Goal: Book appointment/travel/reservation

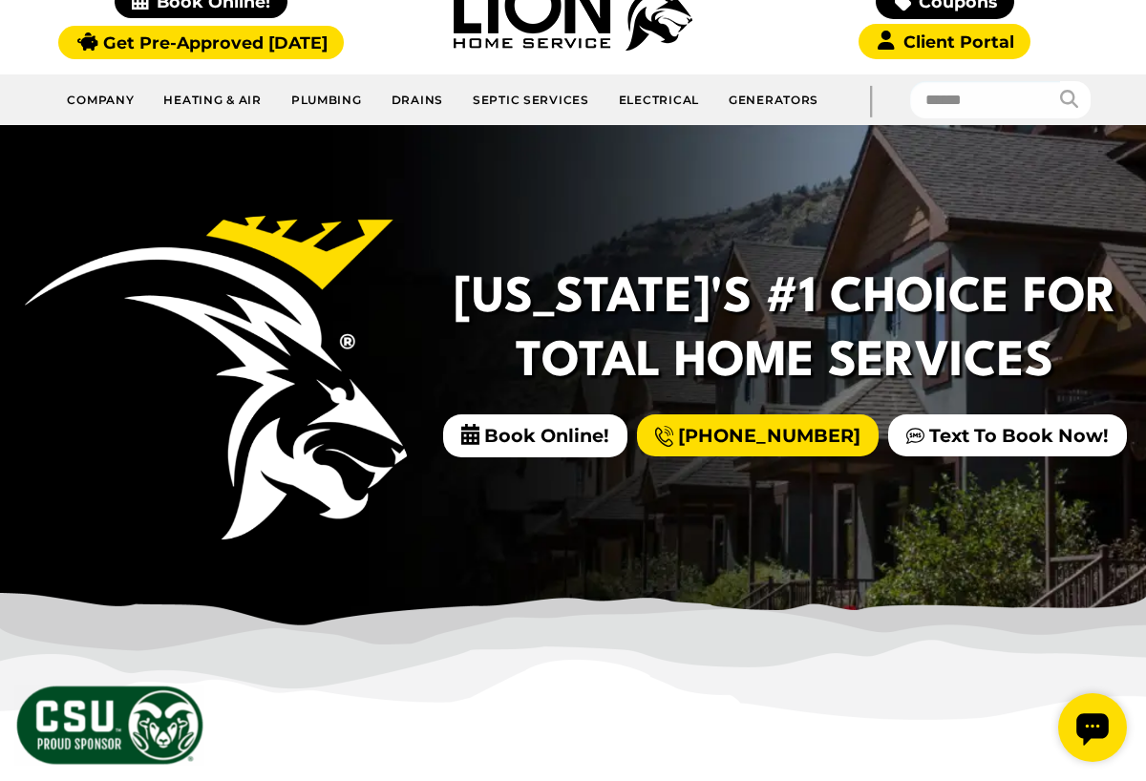
scroll to position [241, 0]
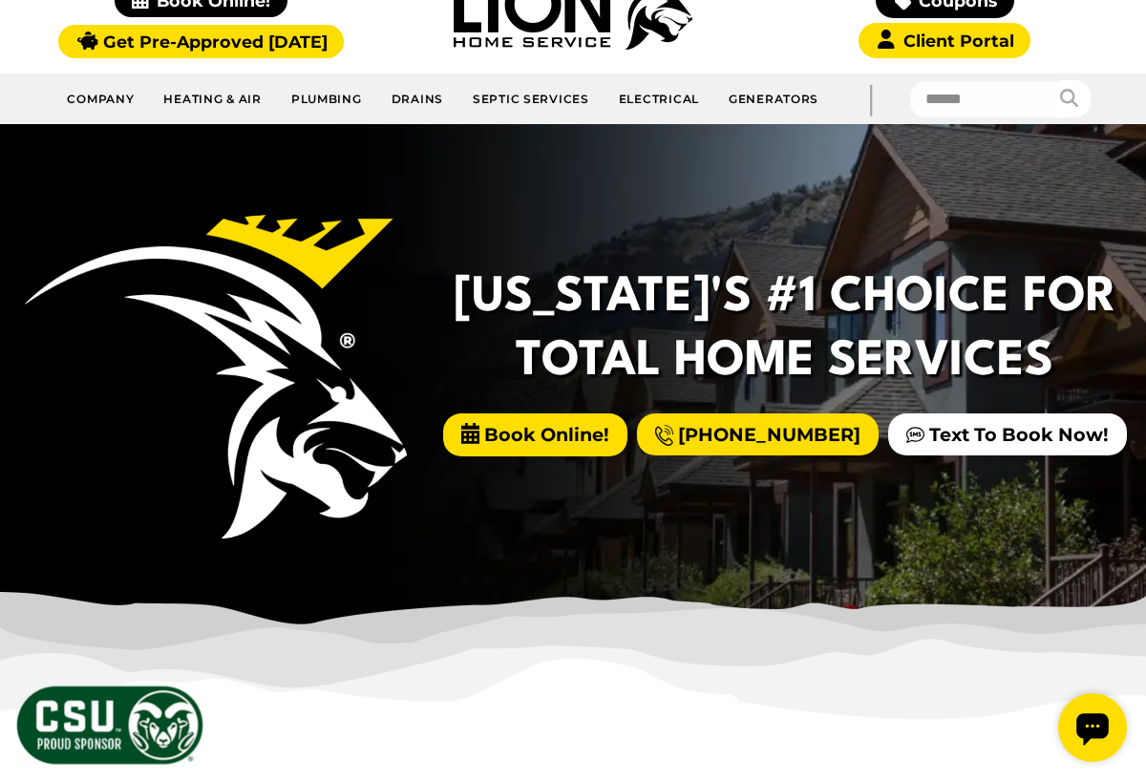
click at [606, 445] on span "Book Online!" at bounding box center [535, 435] width 184 height 43
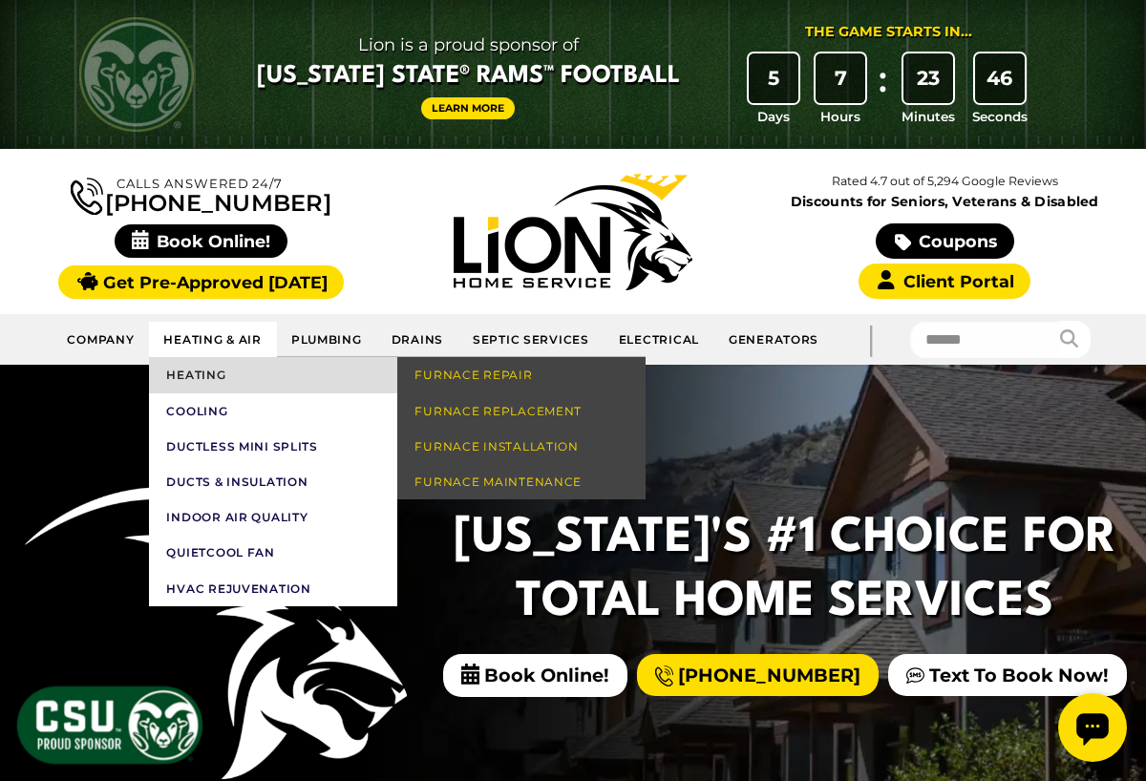
click at [212, 373] on link "Heating" at bounding box center [273, 374] width 248 height 35
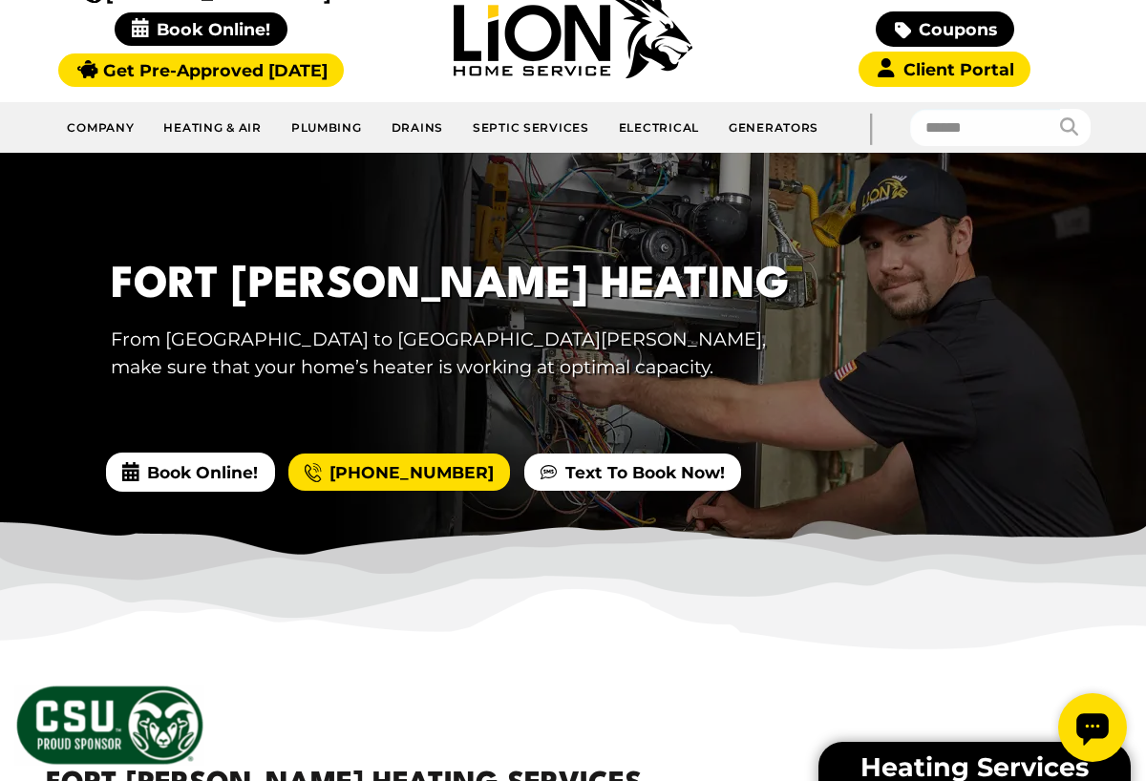
scroll to position [190, 0]
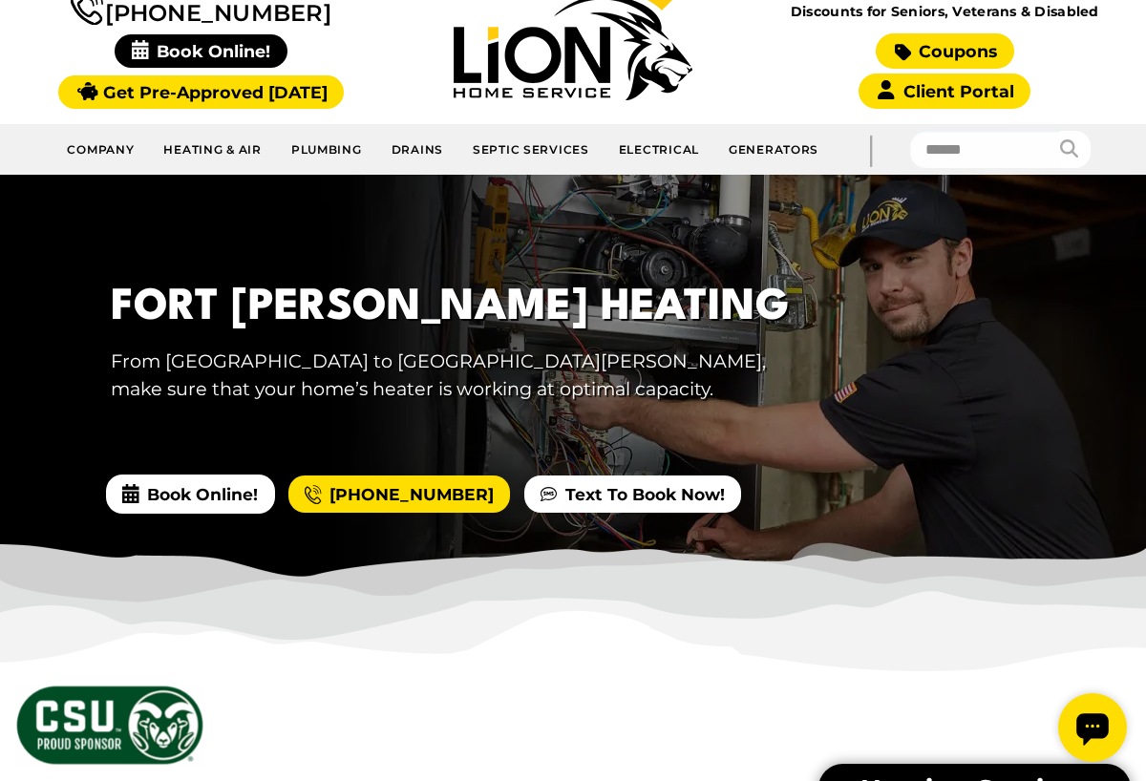
click at [959, 49] on link "Coupons" at bounding box center [945, 50] width 138 height 35
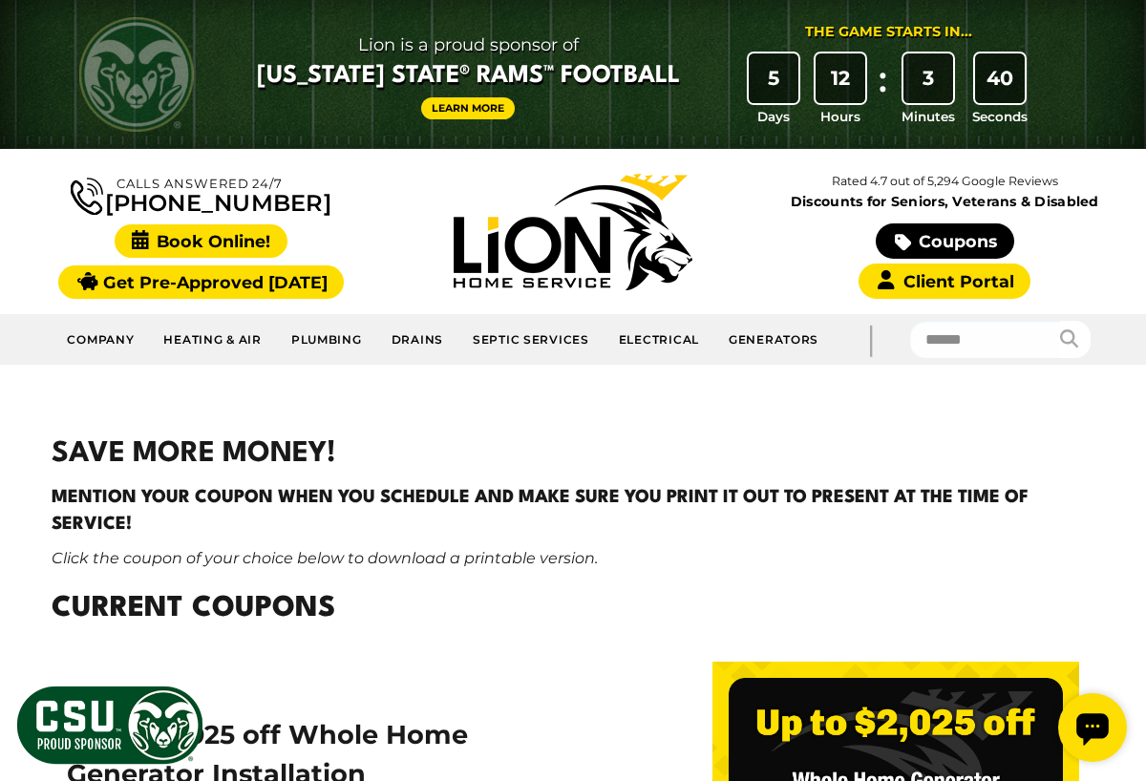
click at [234, 247] on span "Book Online!" at bounding box center [201, 240] width 173 height 33
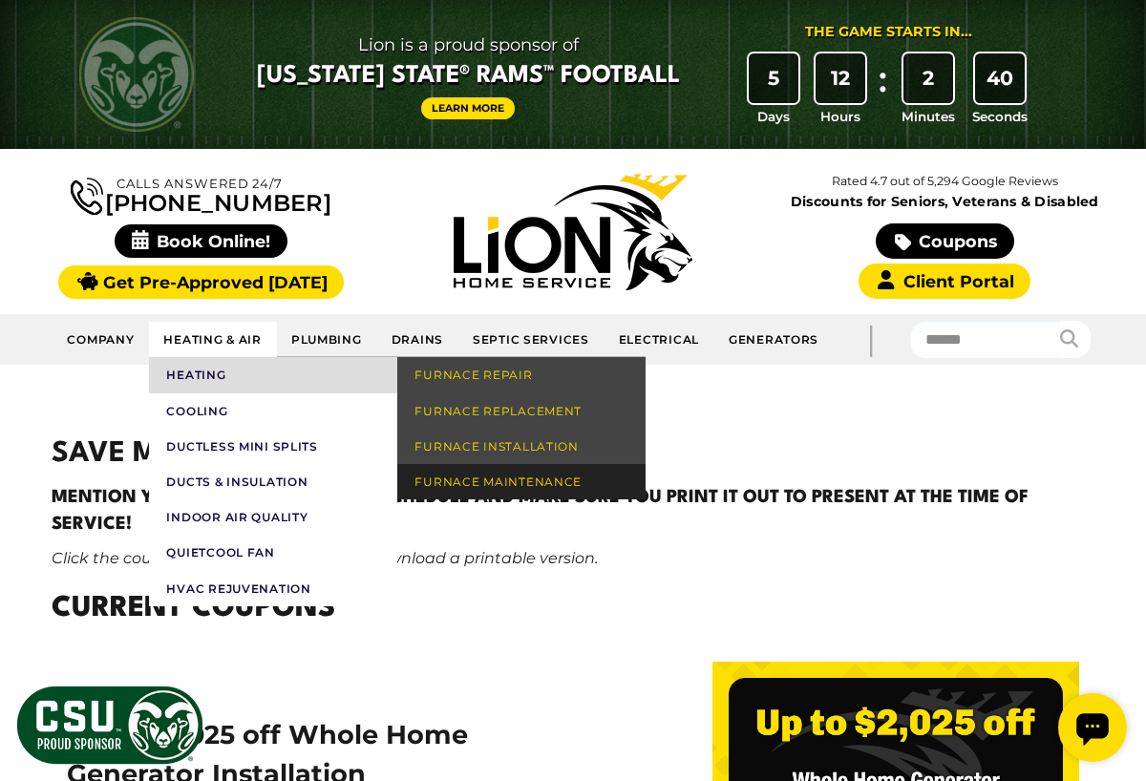
click at [477, 469] on link "Furnace Maintenance" at bounding box center [521, 481] width 248 height 35
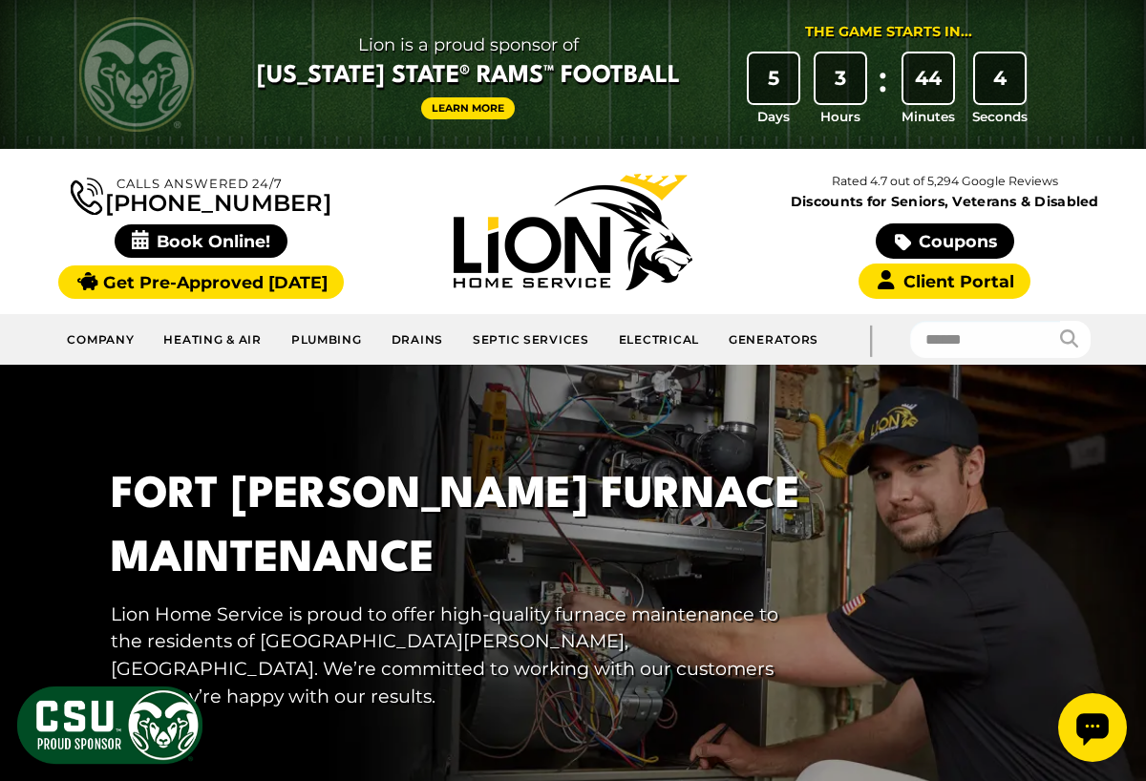
scroll to position [61, 0]
